Goal: Check status

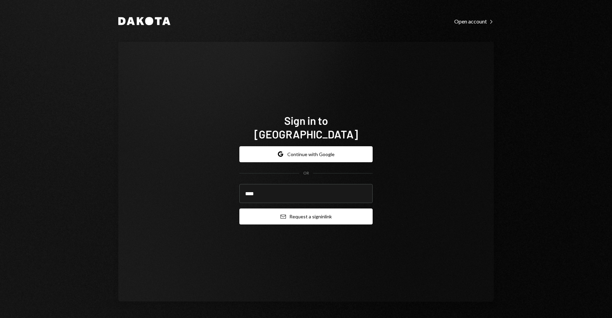
type input "**********"
click at [312, 209] on button "Email Request a sign in link" at bounding box center [305, 216] width 133 height 16
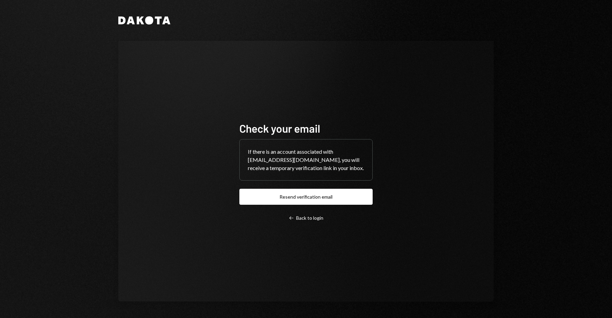
click at [177, 164] on div "Check your email If there is an account associated with [EMAIL_ADDRESS][DOMAIN_…" at bounding box center [305, 171] width 375 height 261
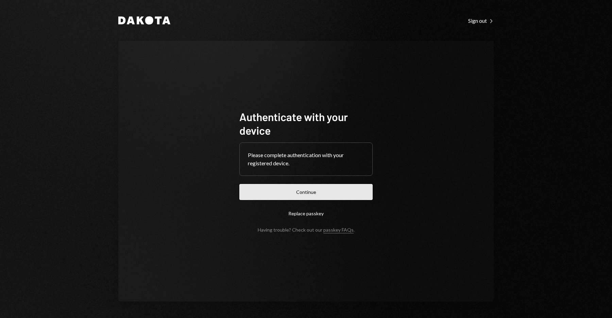
click at [316, 191] on button "Continue" at bounding box center [305, 192] width 133 height 16
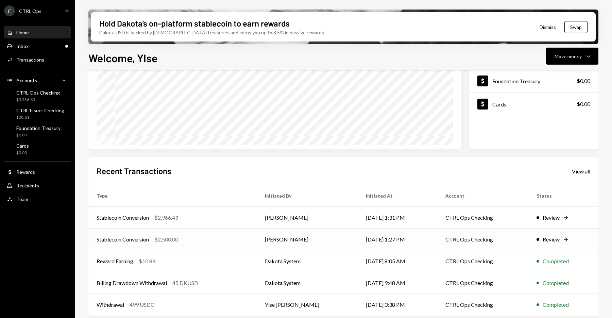
scroll to position [92, 0]
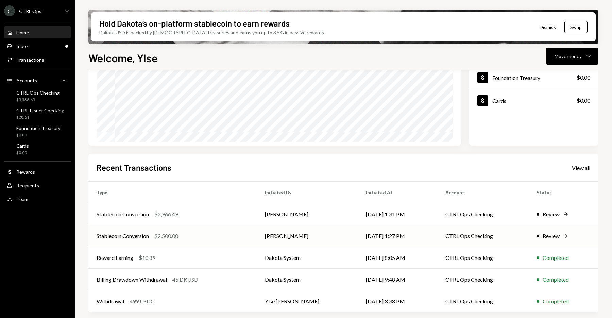
click at [554, 237] on div "Review" at bounding box center [551, 236] width 17 height 8
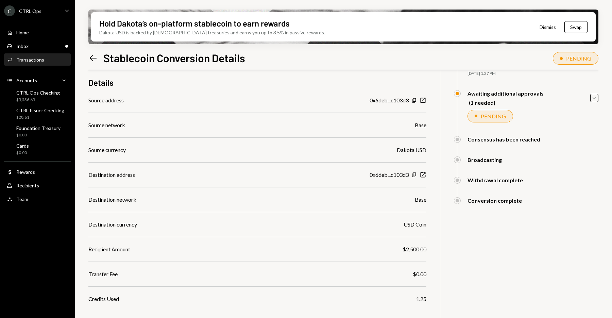
scroll to position [81, 0]
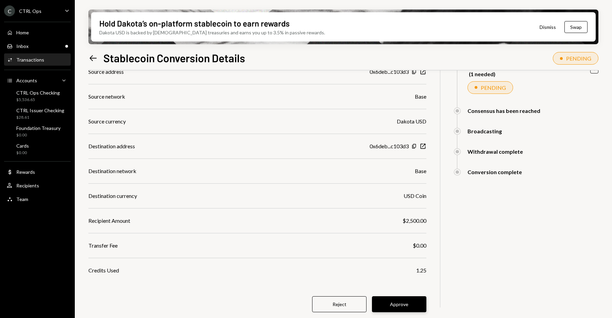
click at [408, 305] on button "Approve" at bounding box center [399, 304] width 54 height 16
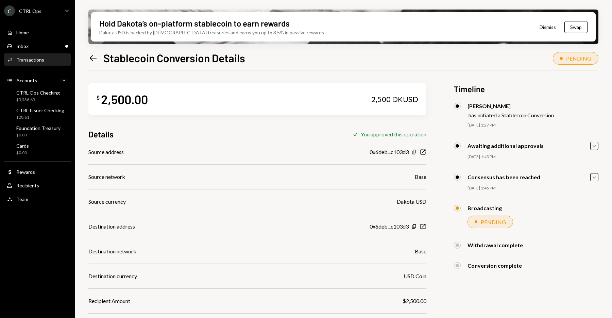
scroll to position [0, 0]
click at [92, 56] on icon "Left Arrow" at bounding box center [93, 58] width 10 height 10
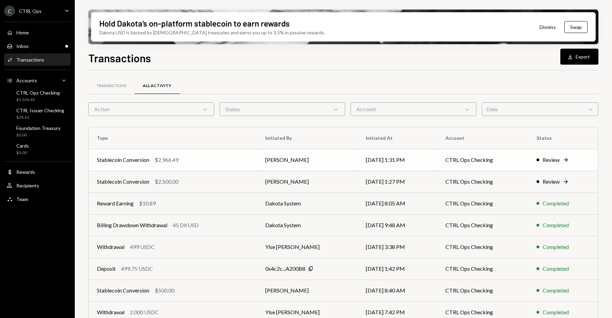
click at [560, 156] on div "Review" at bounding box center [551, 160] width 17 height 8
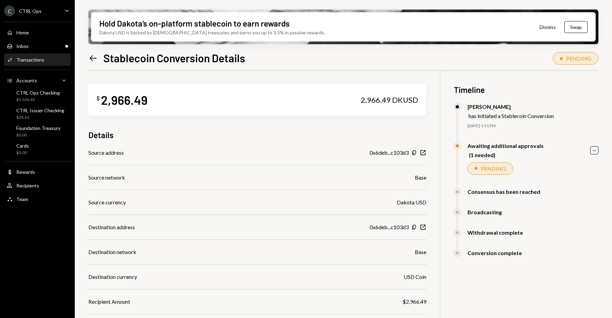
scroll to position [81, 0]
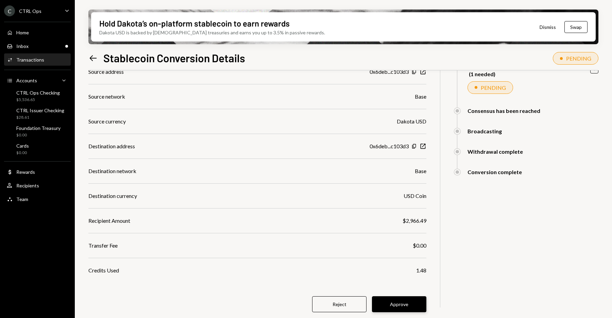
click at [411, 303] on button "Approve" at bounding box center [399, 304] width 54 height 16
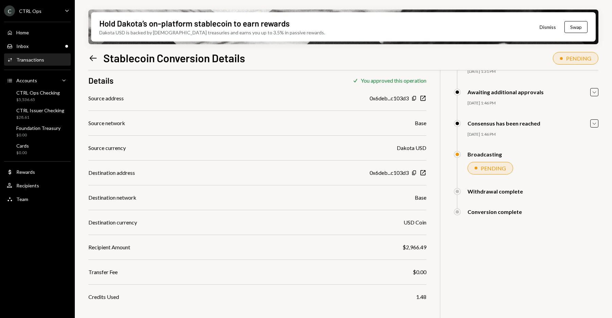
scroll to position [54, 0]
